Goal: Task Accomplishment & Management: Manage account settings

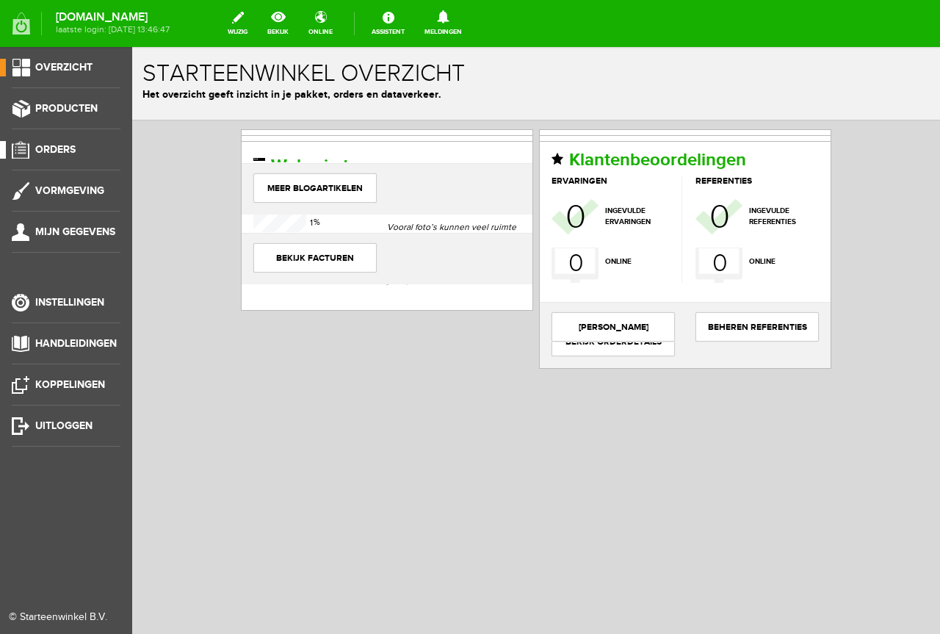
click at [54, 152] on span "Orders" at bounding box center [55, 149] width 40 height 12
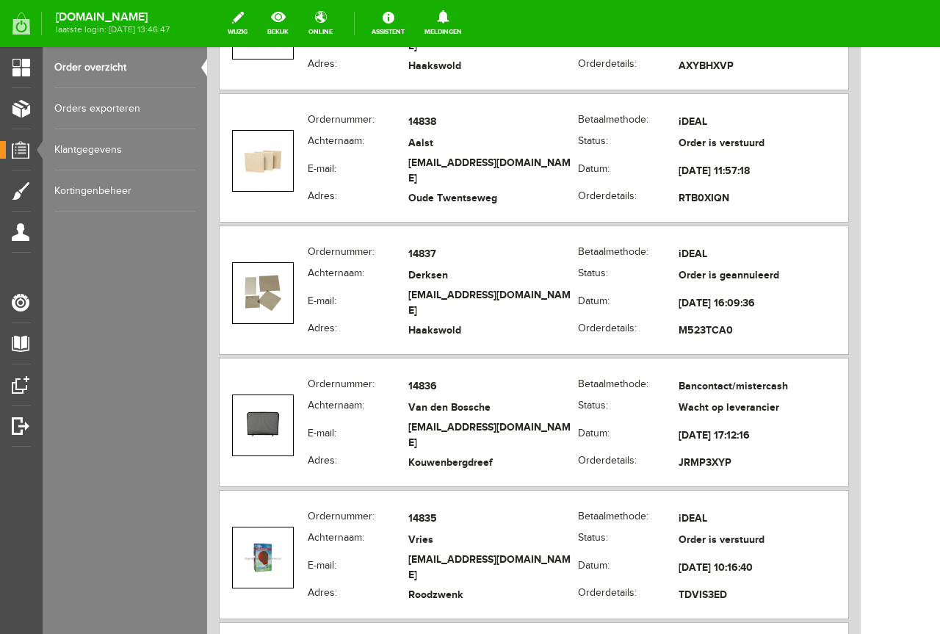
scroll to position [661, 0]
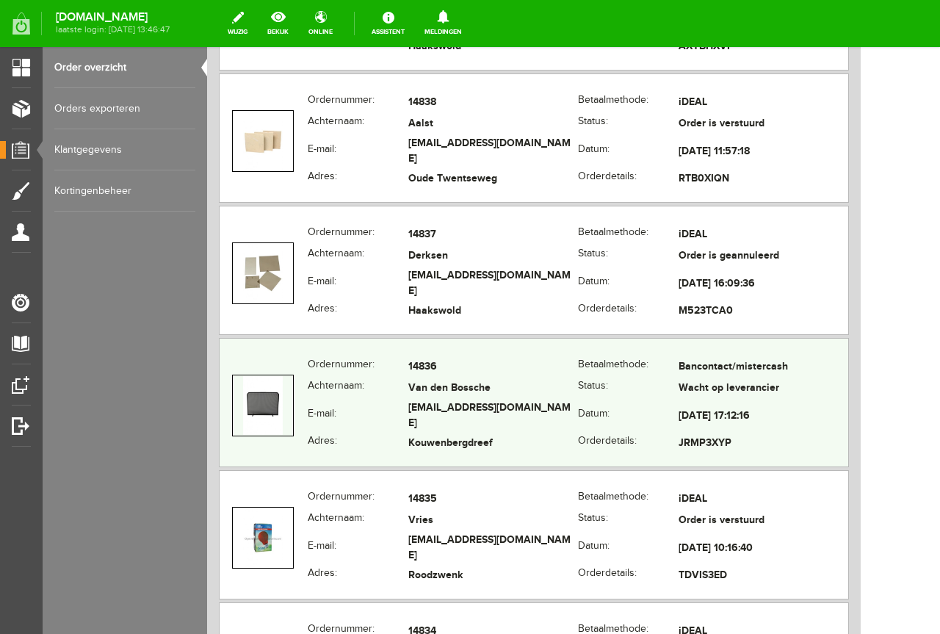
click at [543, 417] on td "[EMAIL_ADDRESS][DOMAIN_NAME]" at bounding box center [493, 417] width 170 height 34
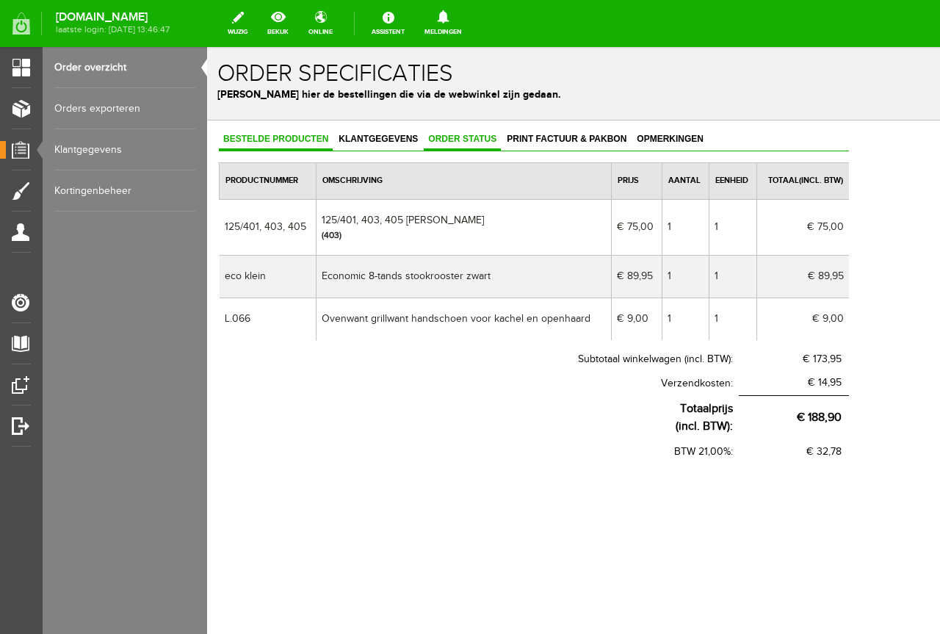
click at [475, 138] on span "Order status" at bounding box center [462, 139] width 77 height 10
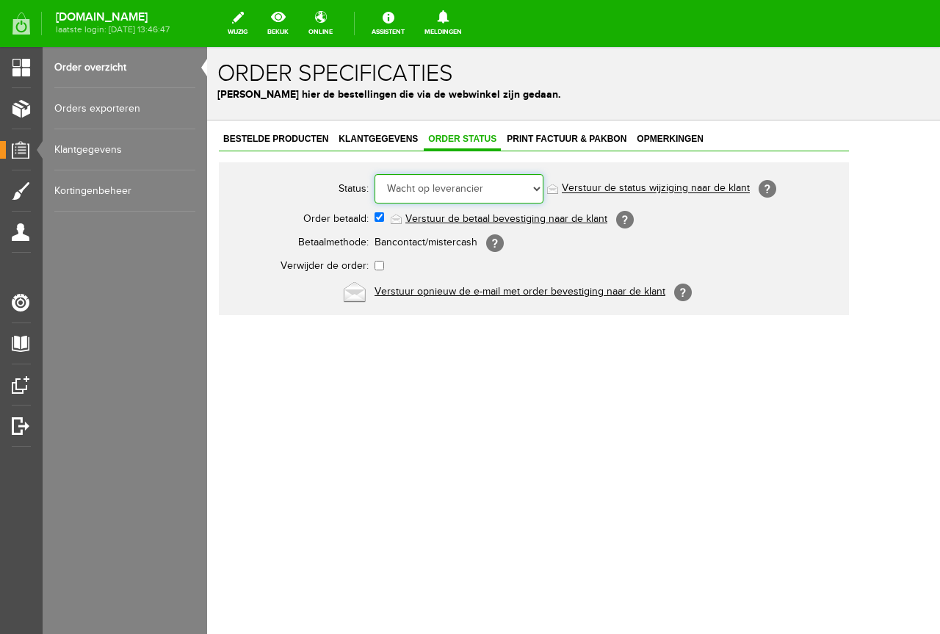
click at [536, 185] on select "Order niet afgerond Nieuw Order in behandeling Wacht op leverancier Wacht op be…" at bounding box center [459, 188] width 169 height 29
select select "14"
click at [375, 174] on select "Order niet afgerond Nieuw Order in behandeling Wacht op leverancier Wacht op be…" at bounding box center [459, 188] width 169 height 29
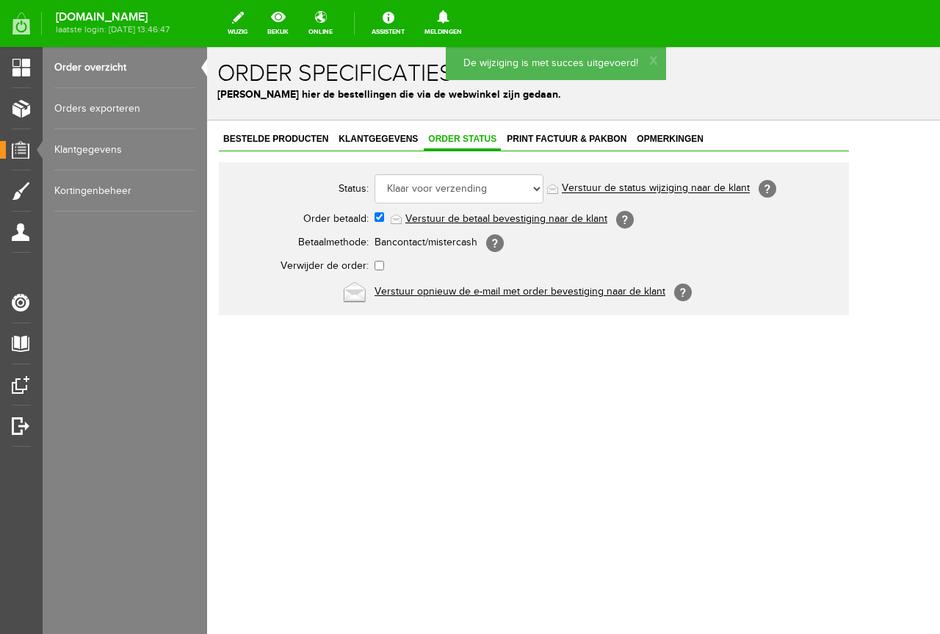
click at [673, 187] on link "Verstuur de status wijziging naar de klant" at bounding box center [656, 189] width 188 height 12
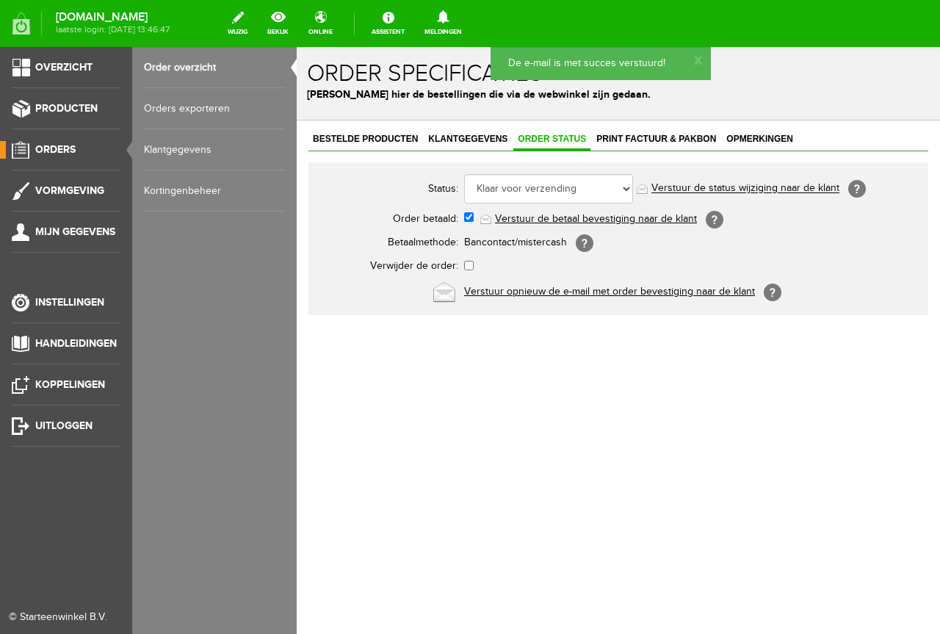
click at [51, 145] on span "Orders" at bounding box center [55, 149] width 40 height 12
